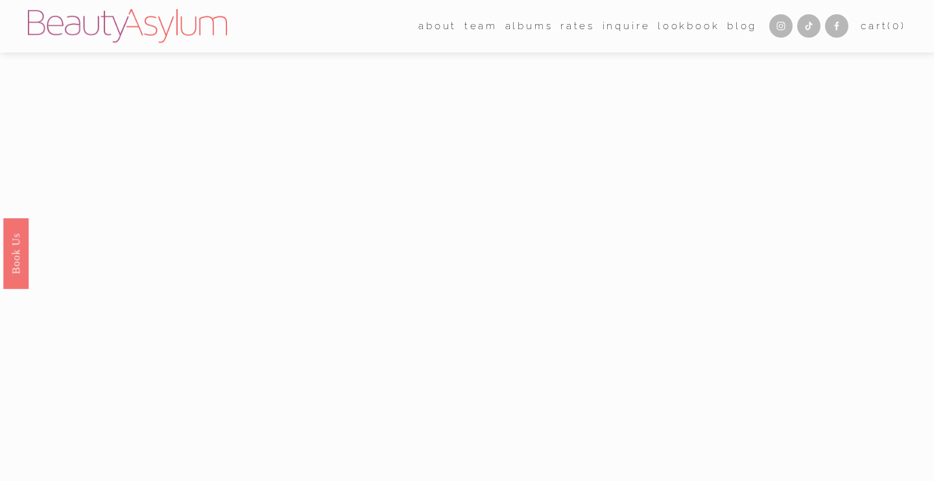
click at [576, 29] on link "Rates" at bounding box center [577, 26] width 34 height 20
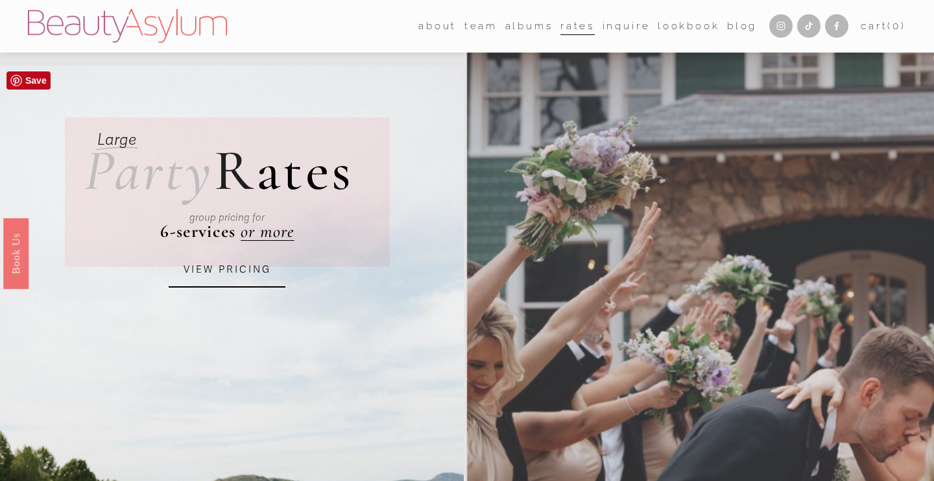
click at [237, 282] on link "VIEW PRICING" at bounding box center [227, 269] width 117 height 35
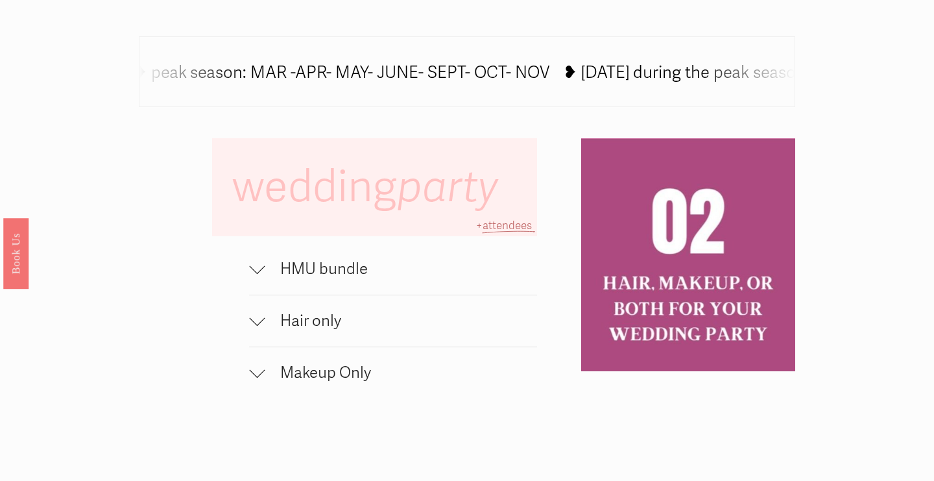
scroll to position [759, 0]
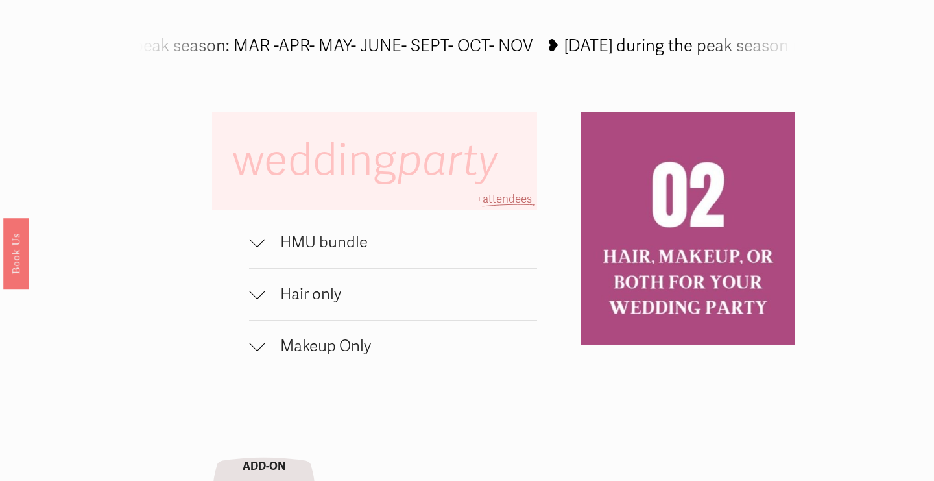
click at [318, 243] on span "HMU bundle" at bounding box center [401, 242] width 272 height 19
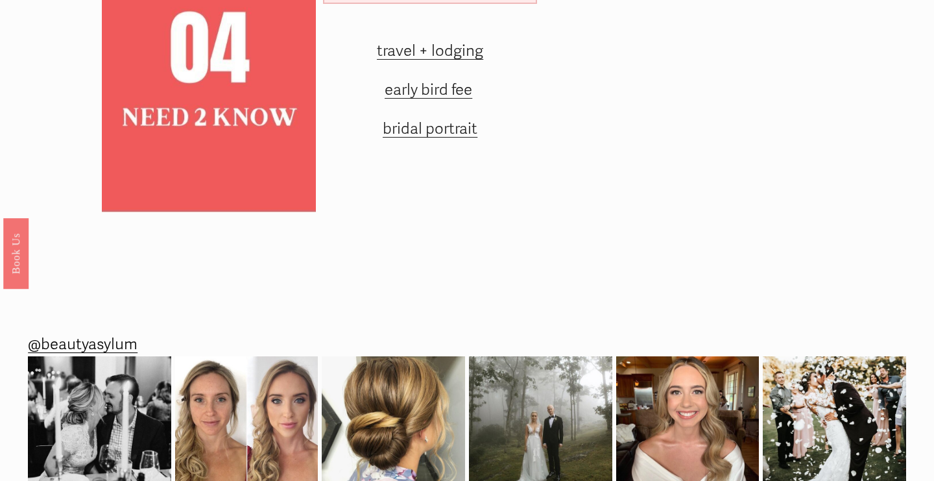
scroll to position [1764, 0]
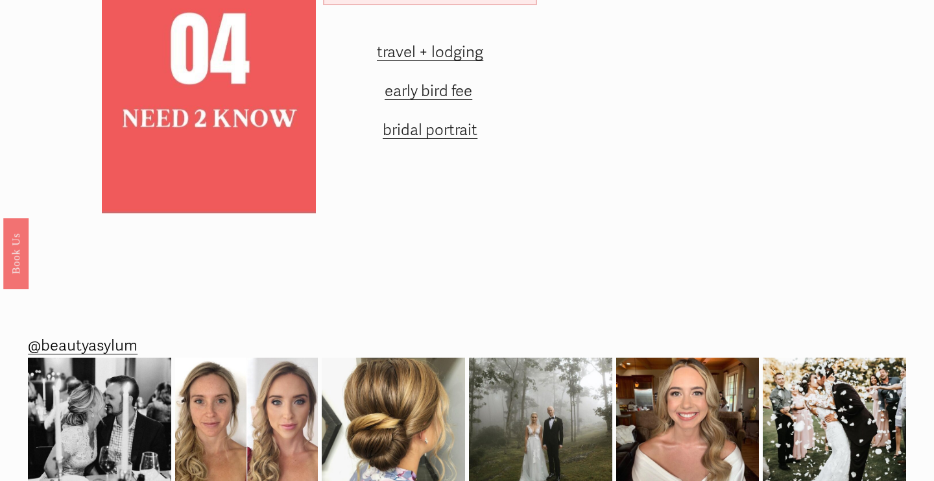
click at [425, 99] on span "early bird fee" at bounding box center [429, 91] width 88 height 19
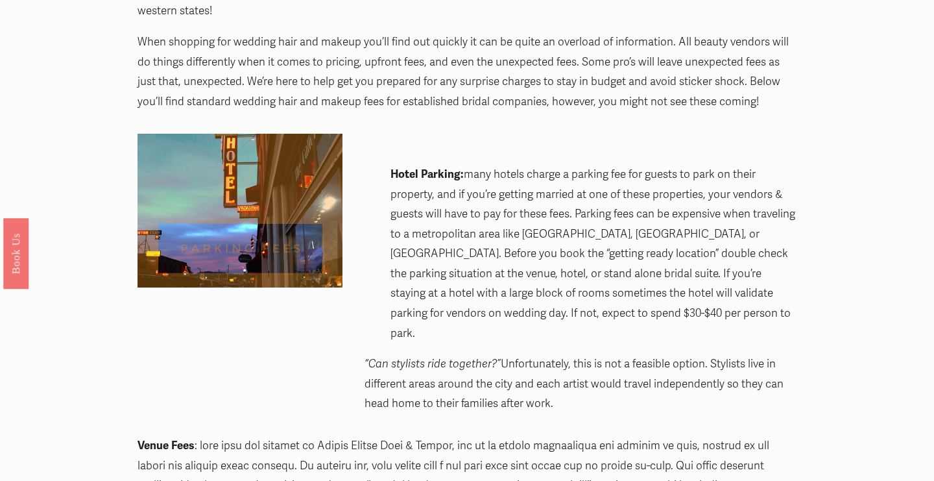
scroll to position [315, 0]
